Goal: Task Accomplishment & Management: Manage account settings

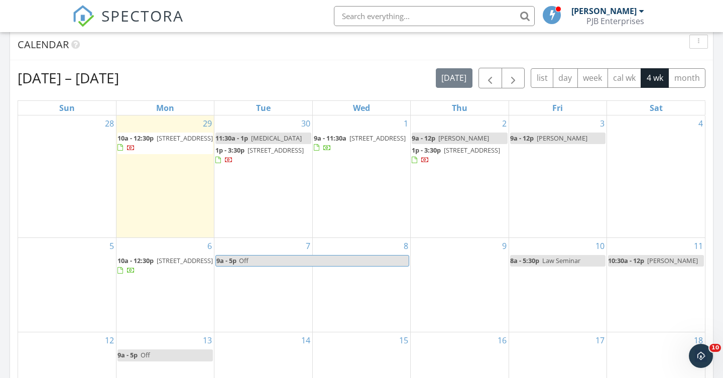
scroll to position [915, 724]
click at [493, 83] on span "button" at bounding box center [490, 78] width 12 height 12
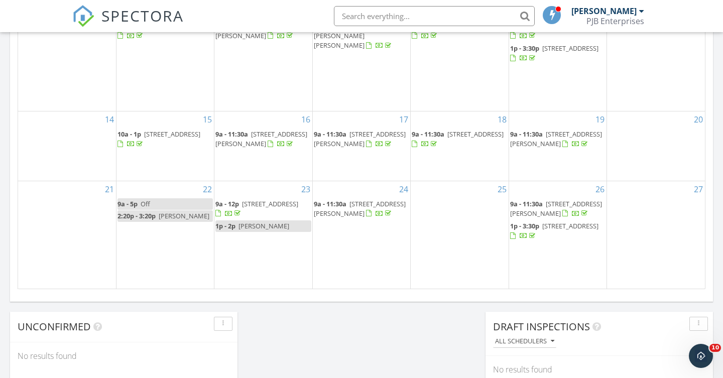
scroll to position [634, 0]
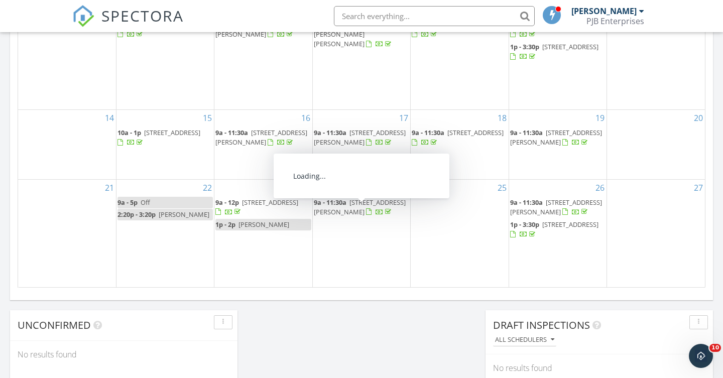
click at [370, 212] on span "29 Bailey Pond Rd, Voluntown 06384" at bounding box center [360, 207] width 92 height 19
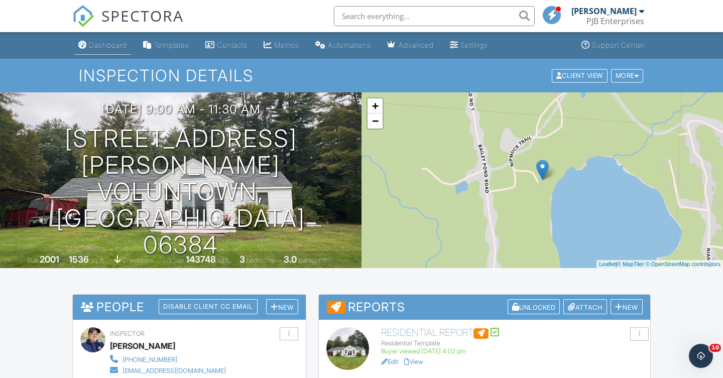
click at [119, 49] on div "Dashboard" at bounding box center [108, 45] width 38 height 9
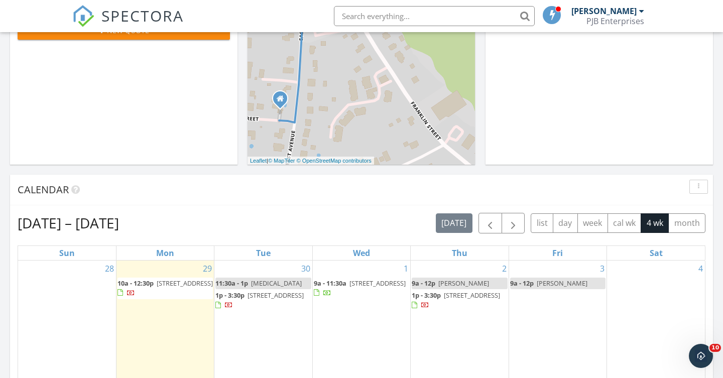
scroll to position [266, 0]
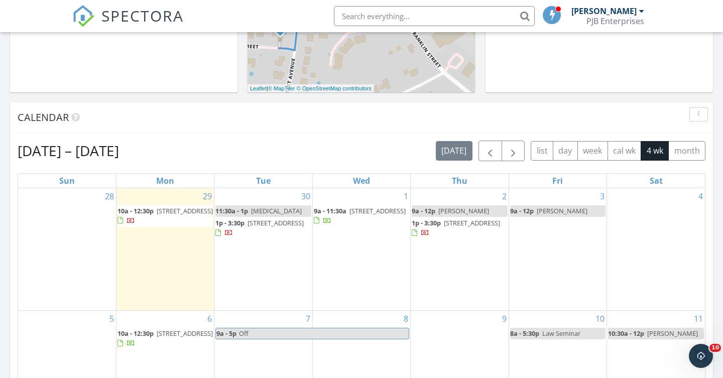
click at [254, 197] on div "30 11:30a - 1p [MEDICAL_DATA] 1p - 3:30p [STREET_ADDRESS]" at bounding box center [262, 249] width 97 height 122
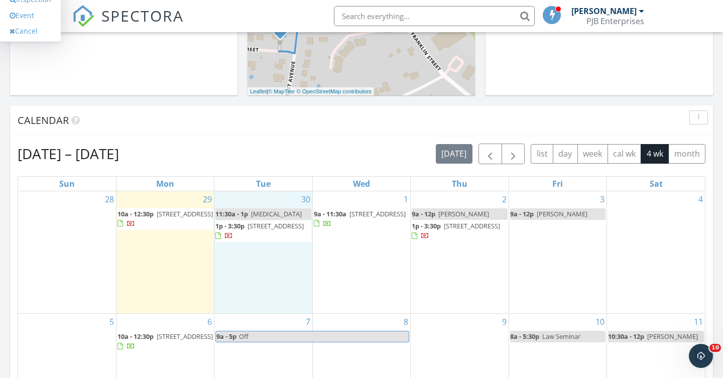
scroll to position [333, 0]
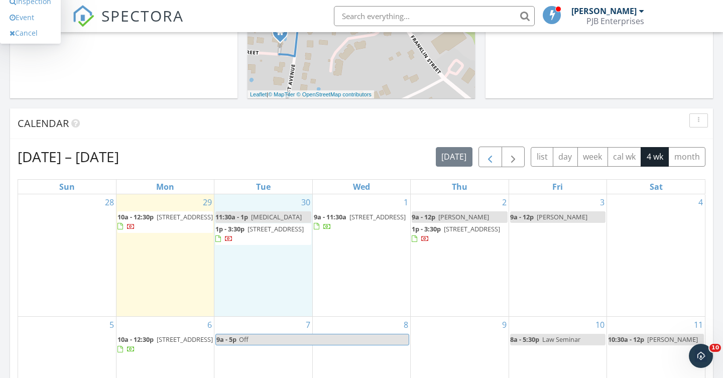
click at [486, 160] on span "button" at bounding box center [490, 157] width 12 height 12
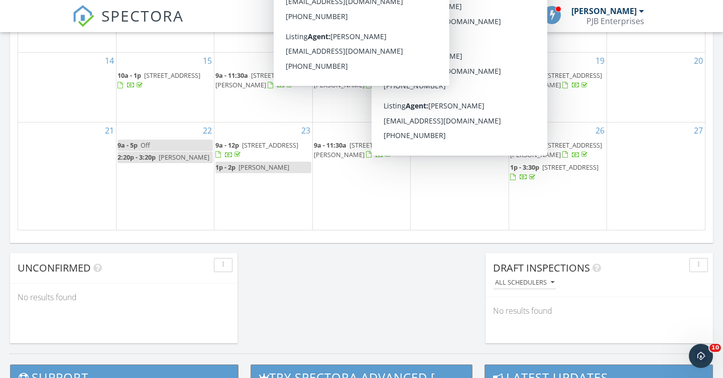
scroll to position [716, 0]
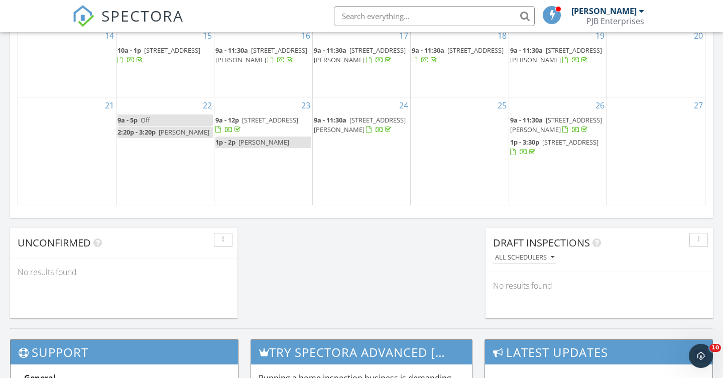
click at [354, 133] on span "29 Bailey Pond Rd, Voluntown 06384" at bounding box center [360, 125] width 92 height 19
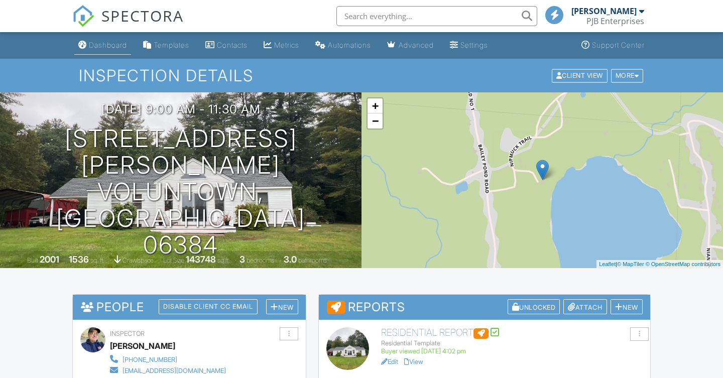
click at [110, 46] on div "Dashboard" at bounding box center [108, 45] width 38 height 9
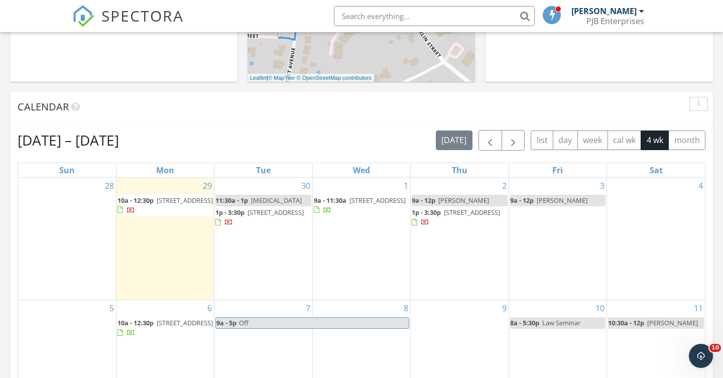
click at [165, 205] on span "37 Woodlund Ave, Westerly 02891" at bounding box center [185, 200] width 56 height 9
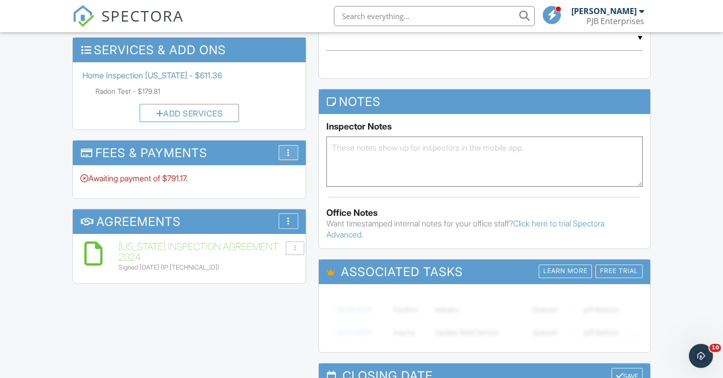
click at [289, 149] on div at bounding box center [288, 153] width 3 height 8
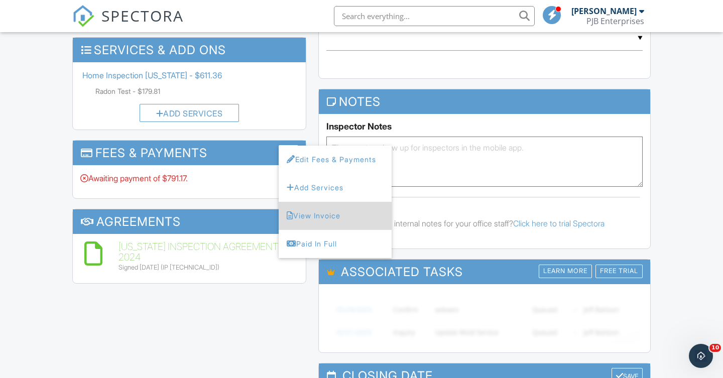
click at [302, 211] on li "View Invoice" at bounding box center [335, 216] width 113 height 28
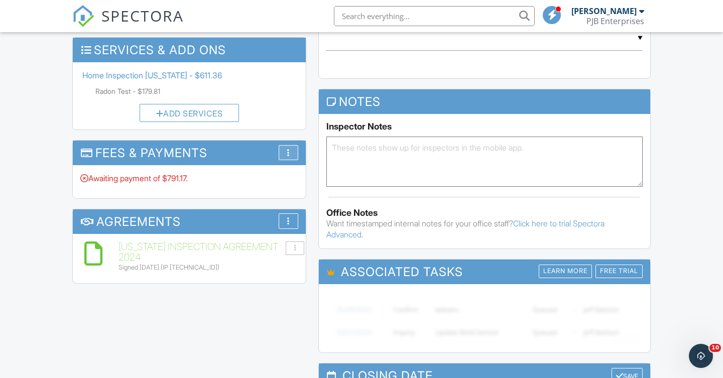
click at [295, 148] on div "More" at bounding box center [289, 153] width 20 height 16
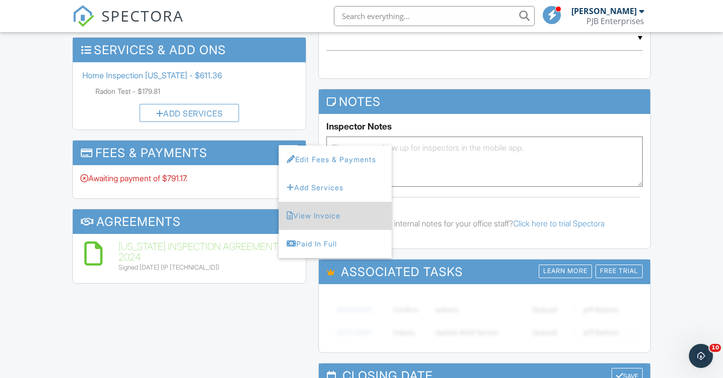
click at [325, 213] on li "View Invoice" at bounding box center [335, 216] width 113 height 28
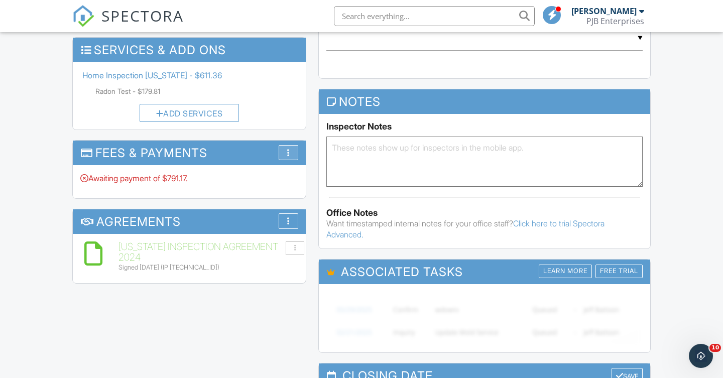
click at [291, 149] on div "More" at bounding box center [289, 153] width 20 height 16
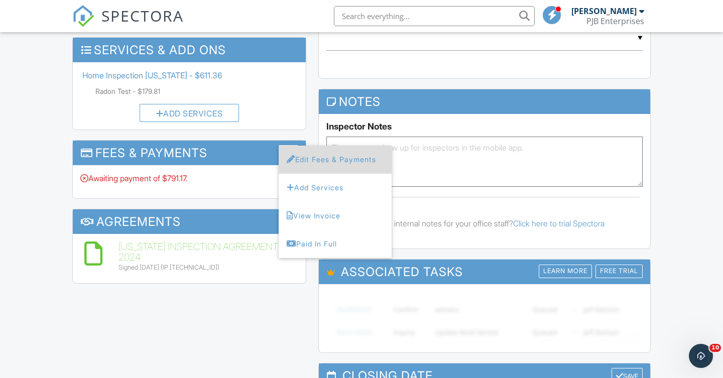
click at [346, 155] on li "Edit Fees & Payments" at bounding box center [335, 160] width 113 height 28
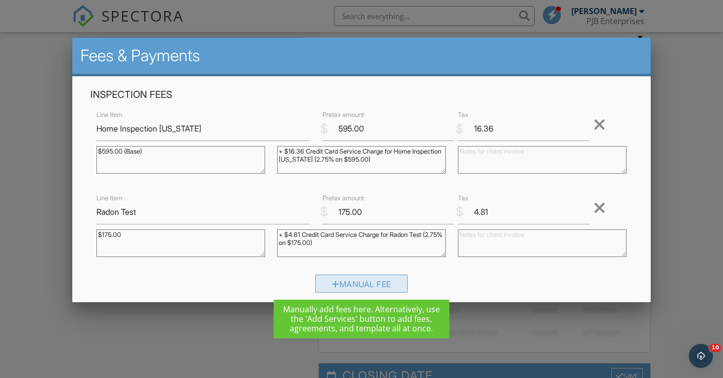
click at [365, 283] on div "Manual Fee" at bounding box center [361, 284] width 92 height 18
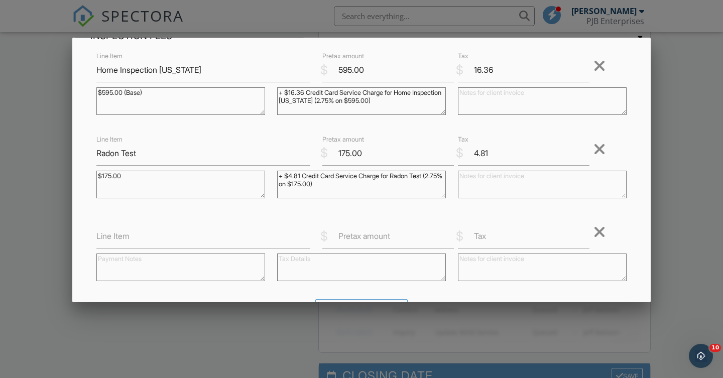
scroll to position [102, 0]
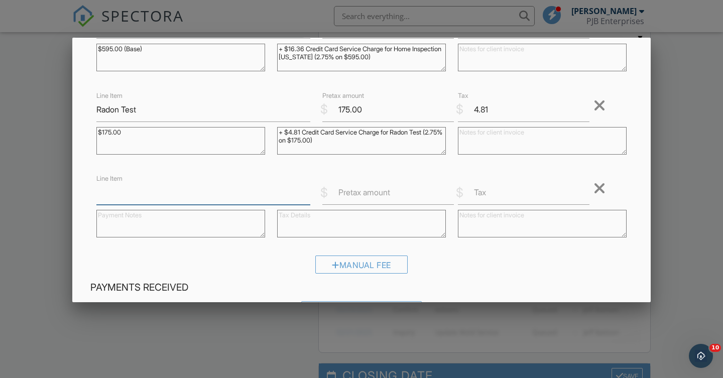
click at [132, 196] on input "Line Item" at bounding box center [203, 192] width 214 height 25
type input "C/C Fee"
click at [389, 195] on label "Pretax amount" at bounding box center [364, 192] width 52 height 11
click at [389, 195] on input "Pretax amount" at bounding box center [388, 192] width 132 height 25
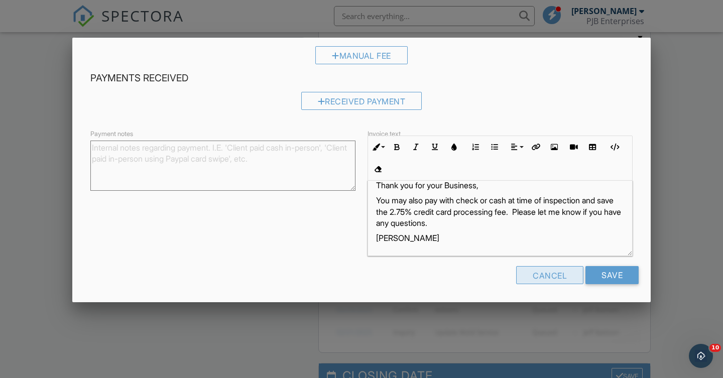
scroll to position [13, 0]
type input "-21.17"
click at [610, 276] on input "Save" at bounding box center [612, 275] width 53 height 18
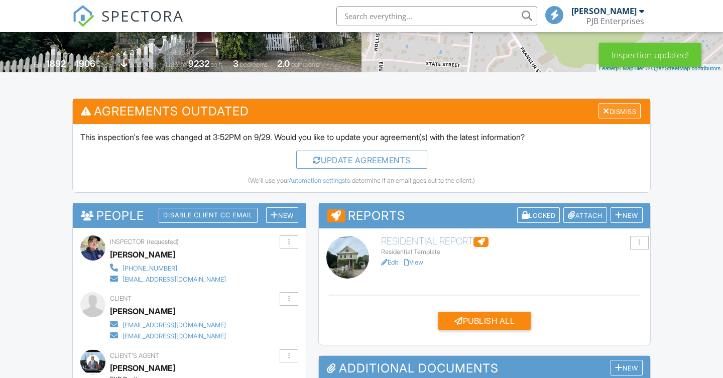
click at [628, 111] on div "Dismiss" at bounding box center [620, 111] width 42 height 16
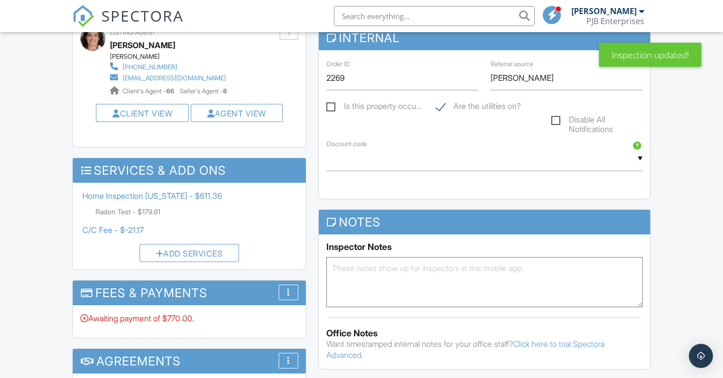
scroll to position [517, 0]
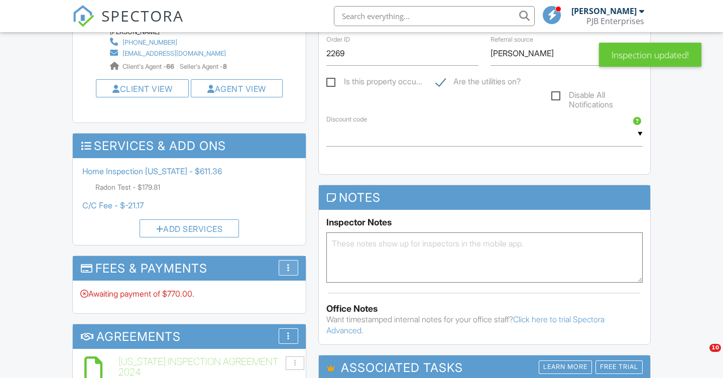
click at [294, 263] on div "More" at bounding box center [289, 268] width 20 height 16
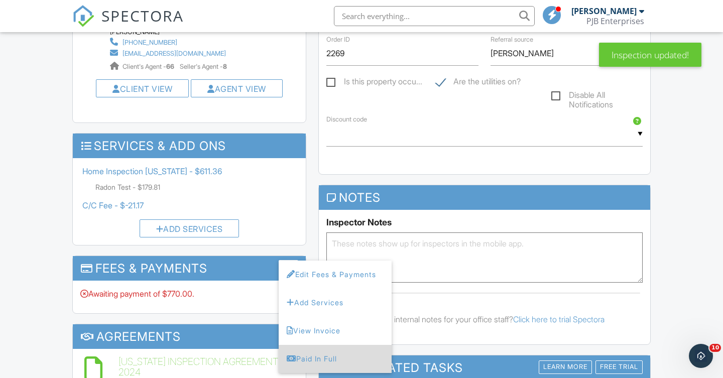
click at [325, 353] on div "Paid In Full" at bounding box center [335, 359] width 97 height 12
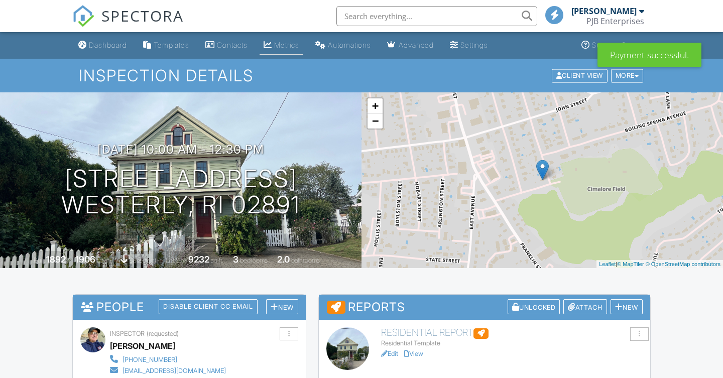
click at [296, 44] on div "Metrics" at bounding box center [286, 45] width 25 height 9
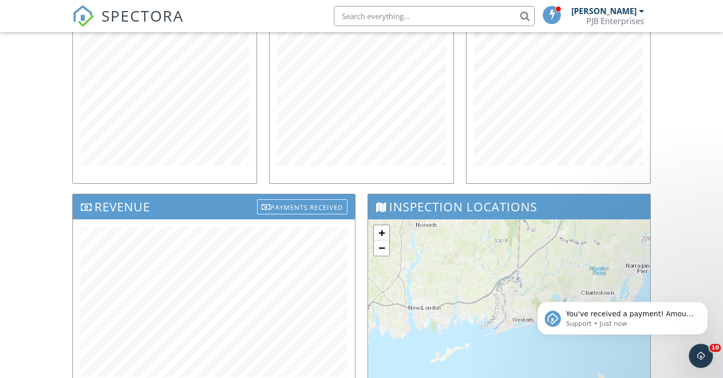
scroll to position [185, 0]
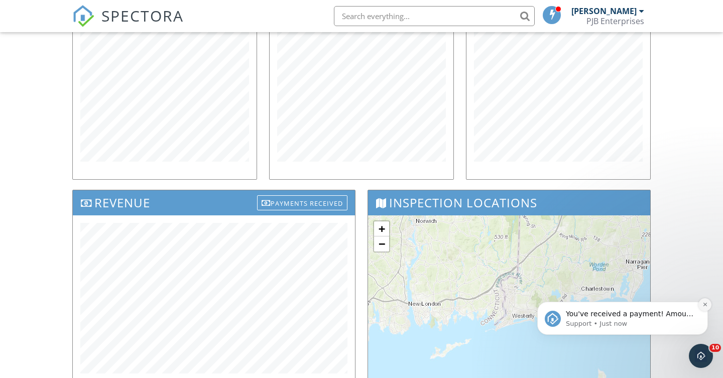
click at [707, 302] on button "Dismiss notification" at bounding box center [705, 304] width 13 height 13
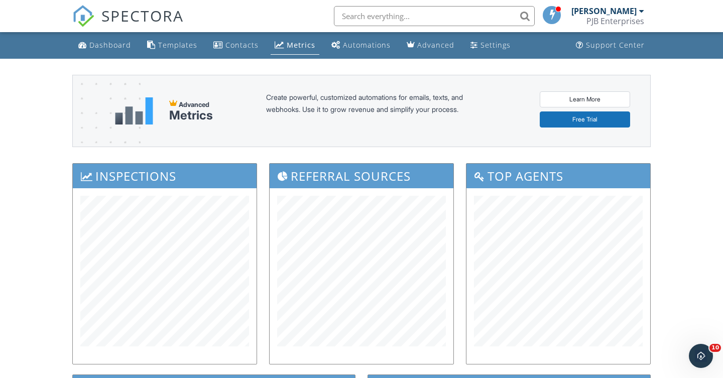
scroll to position [0, 0]
click at [105, 44] on div "Dashboard" at bounding box center [110, 45] width 42 height 10
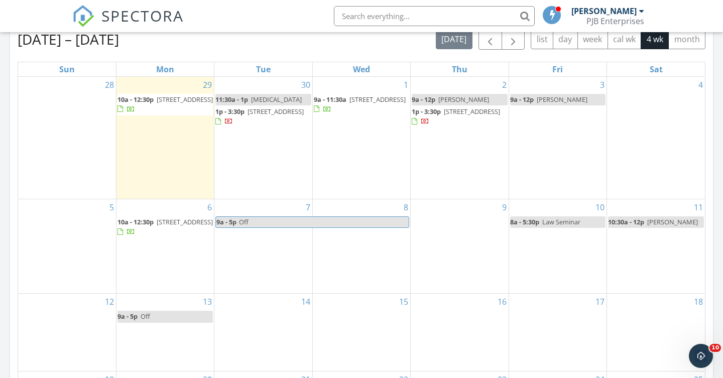
scroll to position [452, 0]
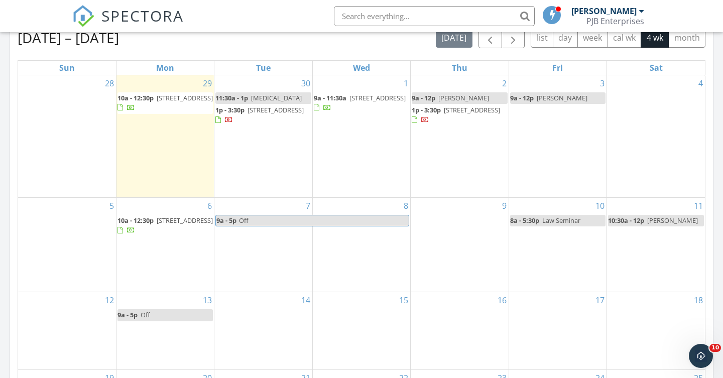
click at [264, 115] on span "16 Duhamel Ave, Charlestown 02813" at bounding box center [276, 109] width 56 height 9
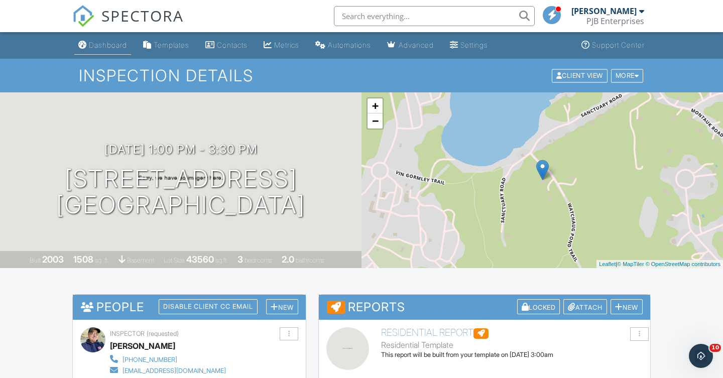
click at [104, 47] on div "Dashboard" at bounding box center [108, 45] width 38 height 9
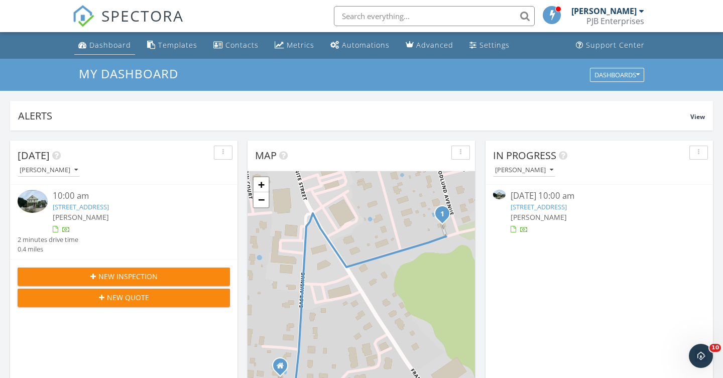
click at [119, 49] on div "Dashboard" at bounding box center [110, 45] width 42 height 10
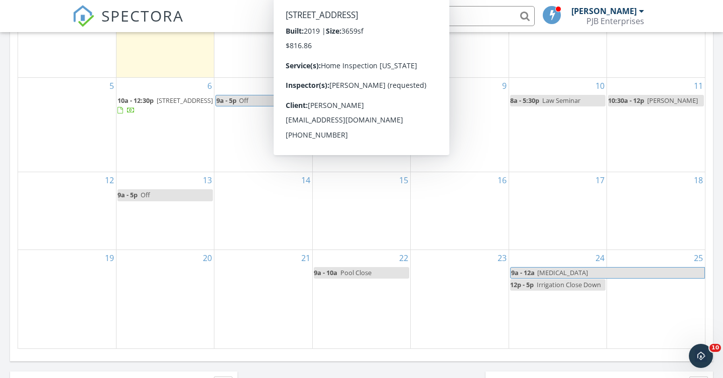
scroll to position [571, 0]
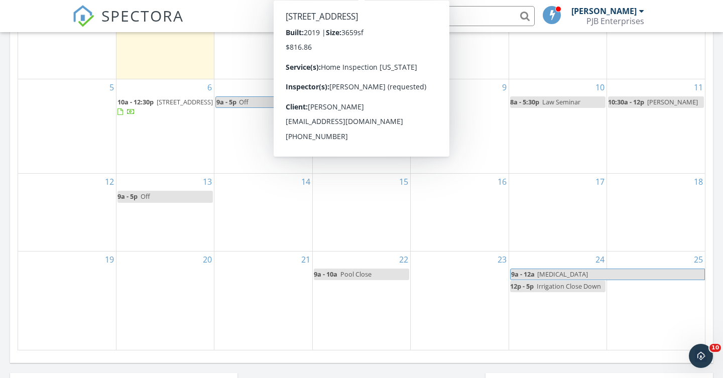
click at [91, 244] on div "12" at bounding box center [67, 212] width 98 height 77
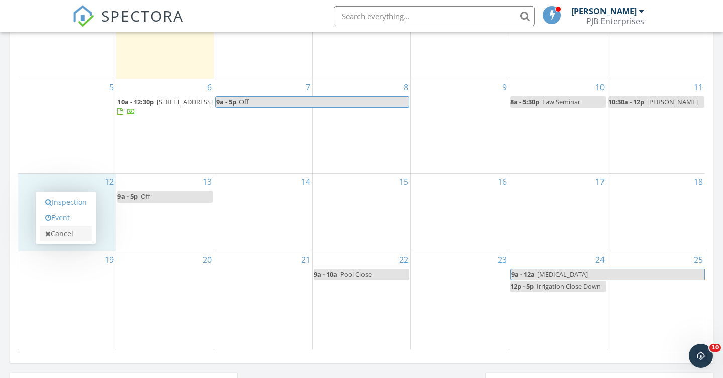
click at [85, 239] on link "Cancel" at bounding box center [66, 234] width 52 height 16
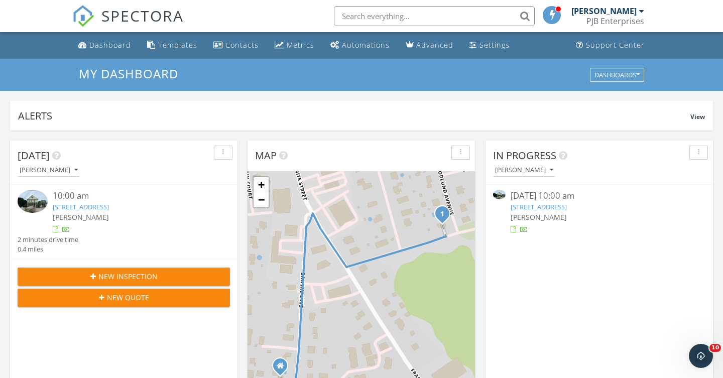
scroll to position [0, 0]
click at [539, 207] on link "37 Woodlund Ave, Westerly, RI 02891" at bounding box center [539, 206] width 56 height 9
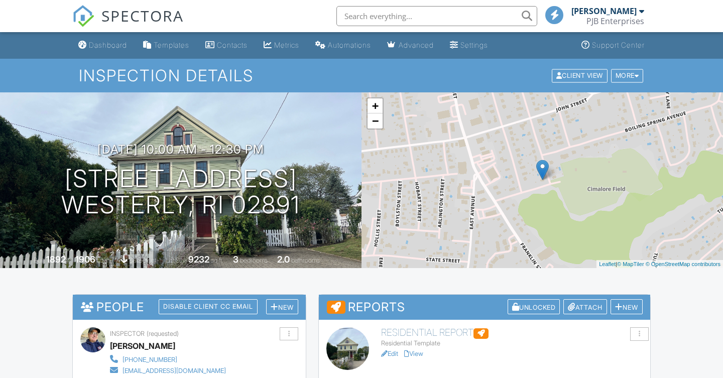
scroll to position [49, 0]
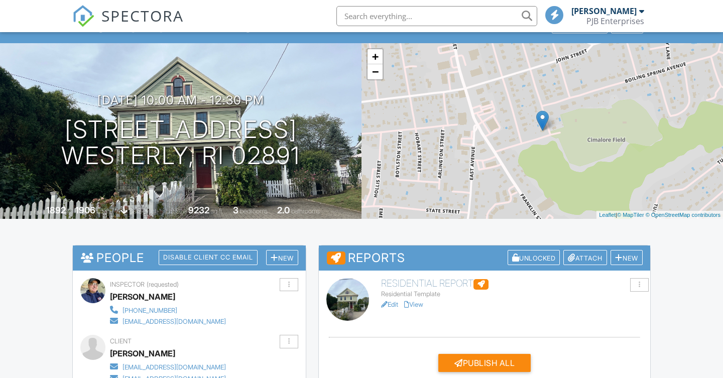
click at [423, 301] on link "View" at bounding box center [413, 305] width 19 height 8
